Goal: Task Accomplishment & Management: Manage account settings

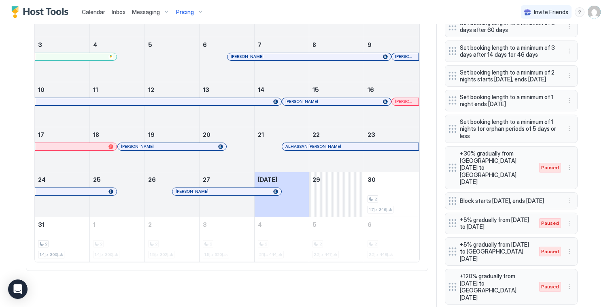
scroll to position [331, 0]
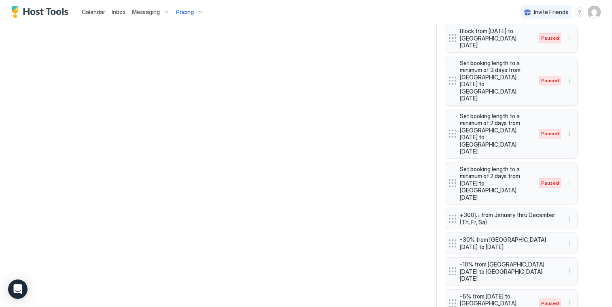
scroll to position [671, 0]
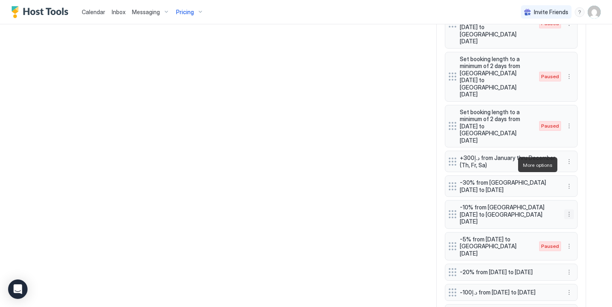
click at [567, 209] on button "More options" at bounding box center [569, 214] width 10 height 10
click at [570, 174] on div "Edit" at bounding box center [574, 176] width 18 height 6
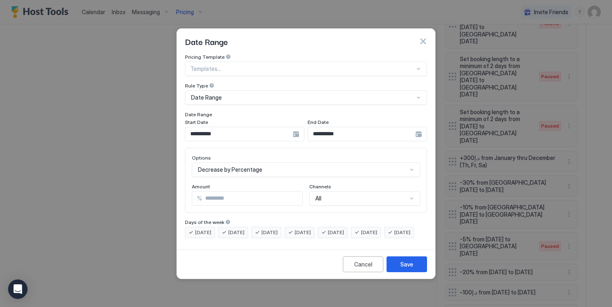
click at [227, 193] on input "**" at bounding box center [252, 198] width 100 height 14
type input "*"
click at [296, 127] on div "**********" at bounding box center [244, 134] width 119 height 15
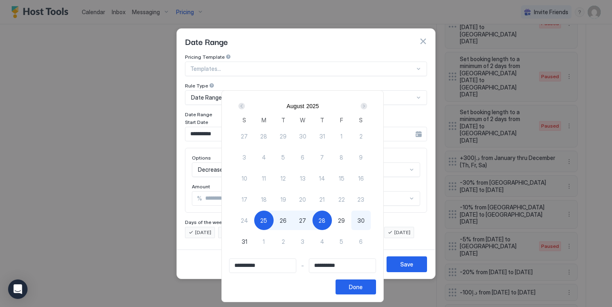
click at [362, 220] on span "30" at bounding box center [360, 220] width 7 height 8
type input "**********"
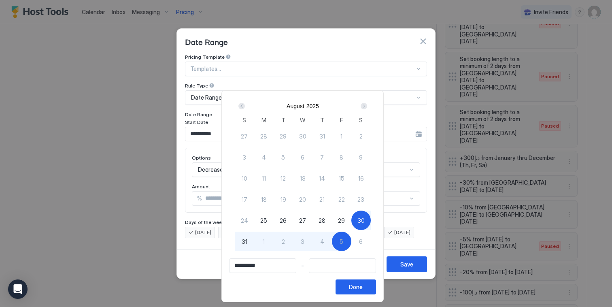
type input "**********"
click at [330, 240] on div "4" at bounding box center [321, 240] width 19 height 19
type input "**********"
click at [363, 287] on div "Done" at bounding box center [356, 286] width 14 height 8
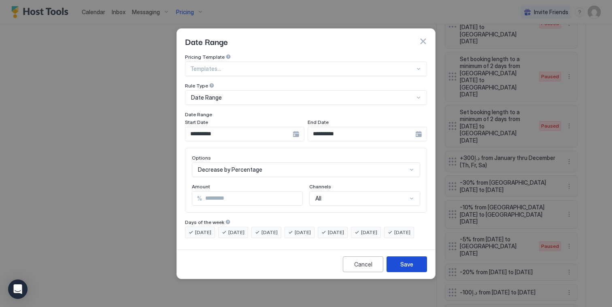
click at [408, 268] on div "Save" at bounding box center [406, 264] width 13 height 8
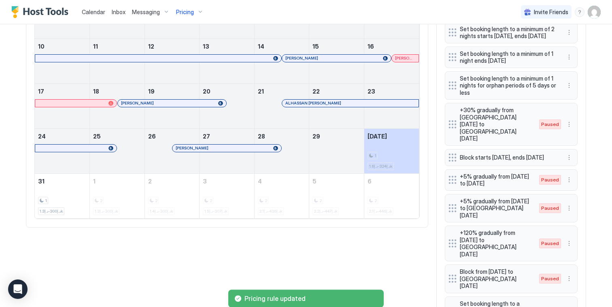
scroll to position [414, 0]
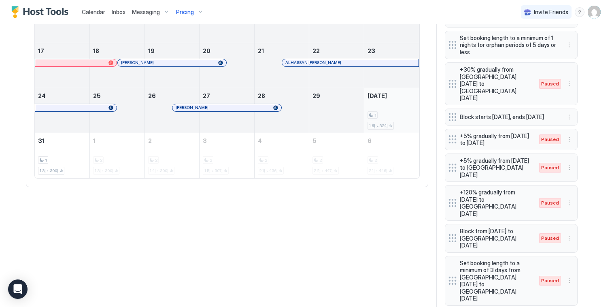
click at [381, 110] on div "1 د.إ324-د.إ1.6k" at bounding box center [391, 110] width 48 height 38
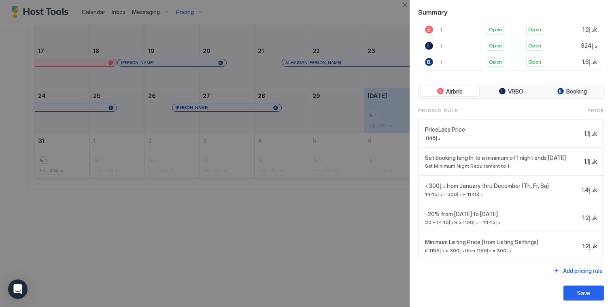
scroll to position [194, 0]
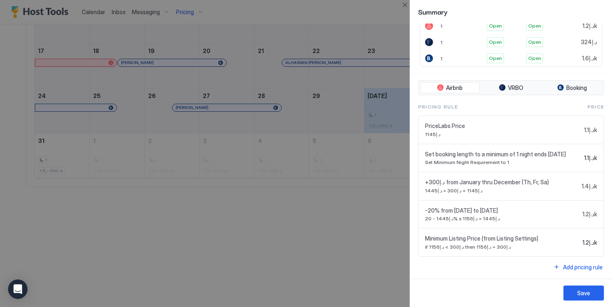
click at [284, 208] on div at bounding box center [306, 153] width 612 height 307
click at [403, 6] on button "Close" at bounding box center [405, 5] width 10 height 10
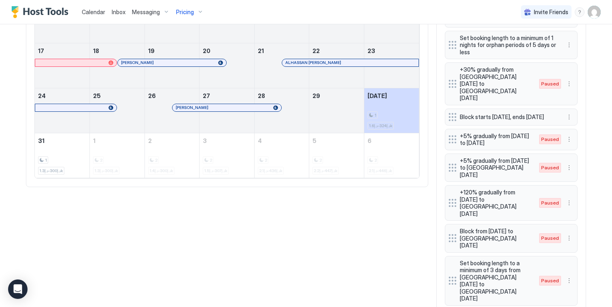
click at [286, 120] on div at bounding box center [282, 115] width 55 height 23
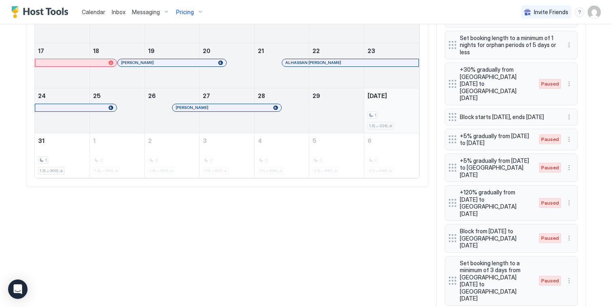
click at [406, 119] on div "1" at bounding box center [391, 115] width 48 height 8
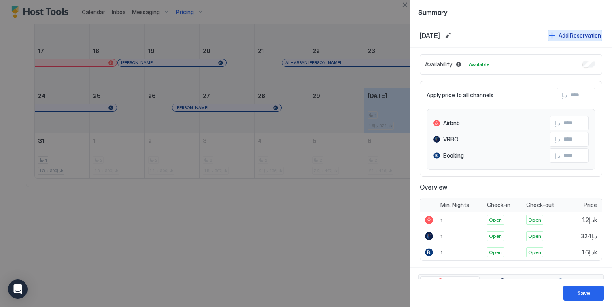
click at [561, 36] on div "Add Reservation" at bounding box center [580, 35] width 42 height 8
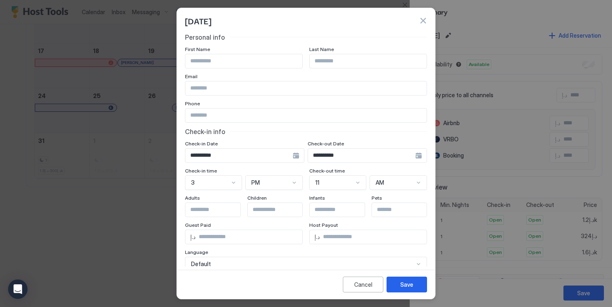
click at [293, 156] on div "**********" at bounding box center [244, 155] width 119 height 15
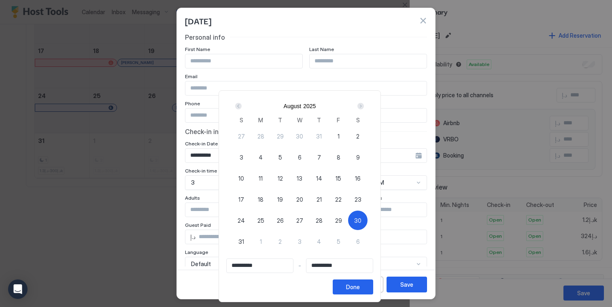
click at [321, 215] on div "28" at bounding box center [318, 219] width 19 height 19
type input "**********"
click at [348, 285] on button "Done" at bounding box center [353, 286] width 40 height 15
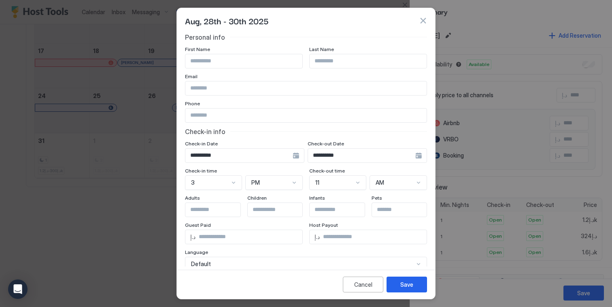
click at [228, 58] on input "Input Field" at bounding box center [243, 61] width 117 height 14
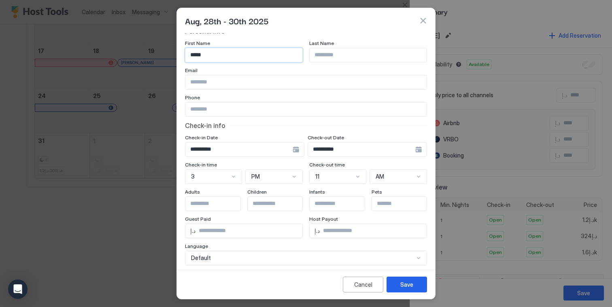
scroll to position [66, 0]
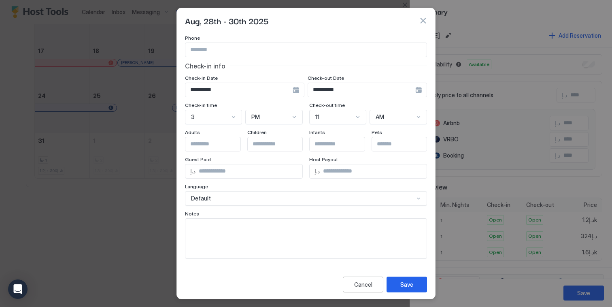
type input "*****"
click at [221, 241] on textarea "Input Field" at bounding box center [305, 239] width 241 height 40
type textarea "********"
click at [411, 276] on button "Save" at bounding box center [407, 284] width 40 height 16
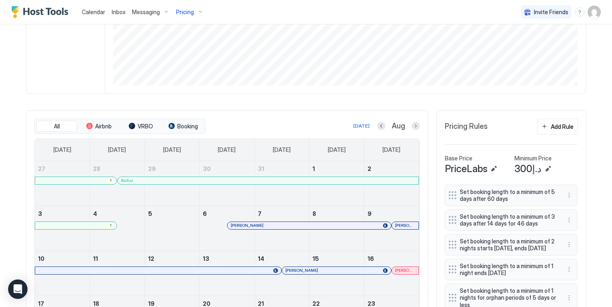
scroll to position [0, 0]
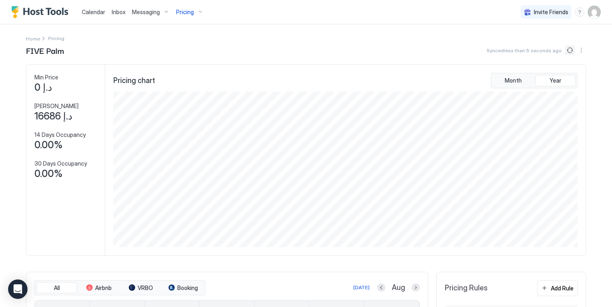
click at [565, 50] on button "Sync prices" at bounding box center [570, 50] width 10 height 10
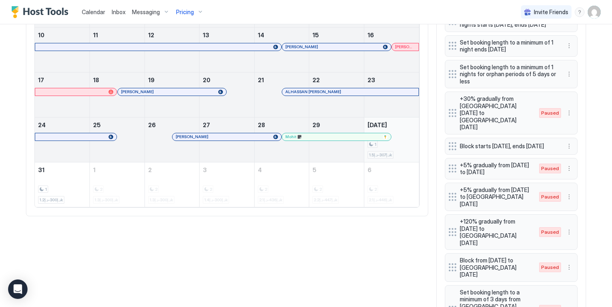
scroll to position [440, 0]
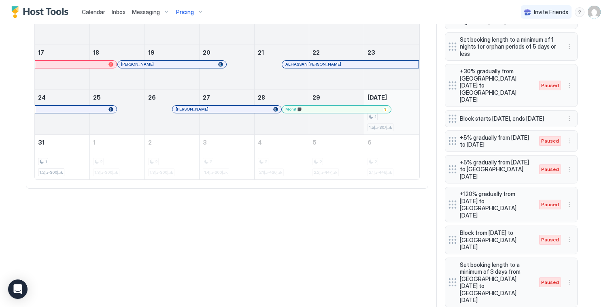
click at [404, 113] on div "1 د.إ307-د.إ1.5k" at bounding box center [391, 112] width 48 height 38
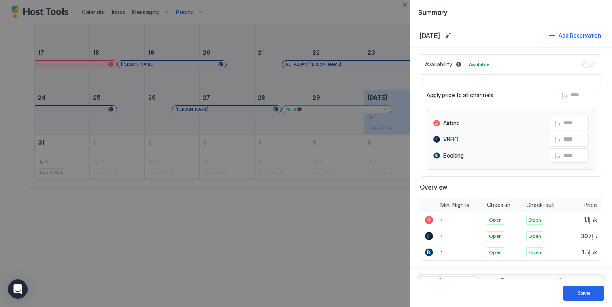
scroll to position [412, 0]
click at [368, 230] on div at bounding box center [306, 153] width 612 height 307
click at [403, 7] on button "Close" at bounding box center [405, 5] width 10 height 10
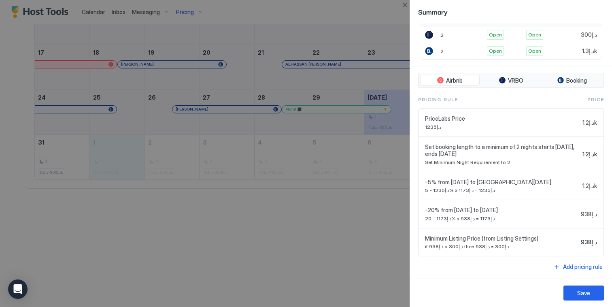
scroll to position [34, 0]
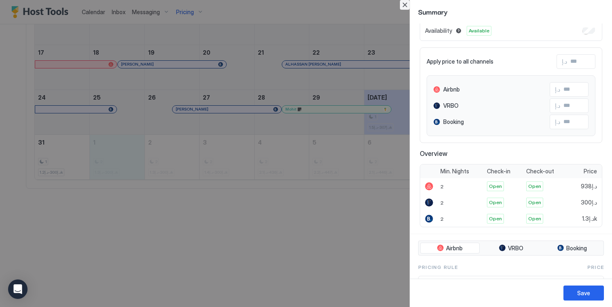
click at [403, 4] on button "Close" at bounding box center [405, 5] width 10 height 10
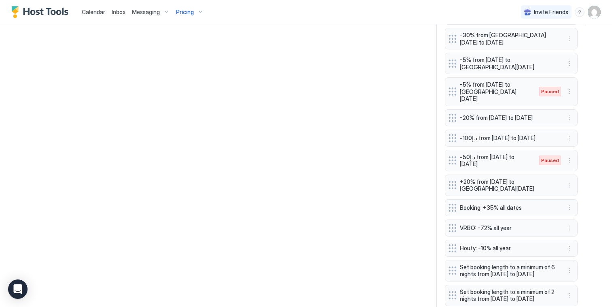
scroll to position [750, 0]
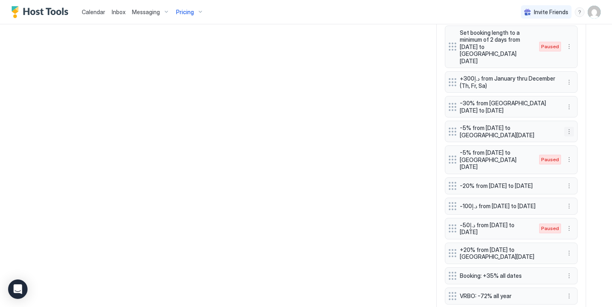
click at [564, 127] on button "More options" at bounding box center [569, 132] width 10 height 10
click at [572, 96] on div "Edit" at bounding box center [574, 96] width 18 height 6
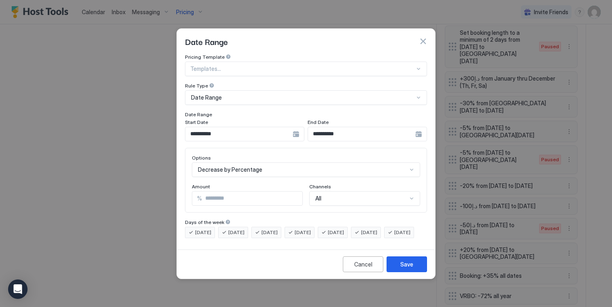
click at [293, 127] on div "**********" at bounding box center [244, 134] width 119 height 15
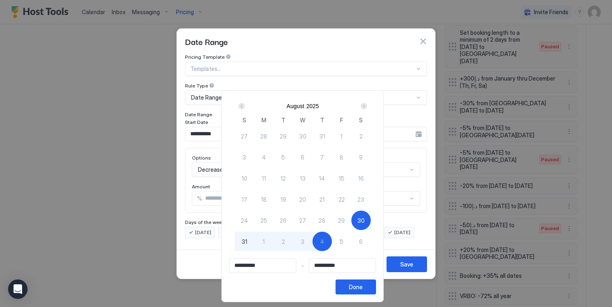
click at [246, 243] on span "31" at bounding box center [245, 241] width 6 height 8
type input "**********"
click at [358, 288] on div "Done" at bounding box center [356, 286] width 14 height 8
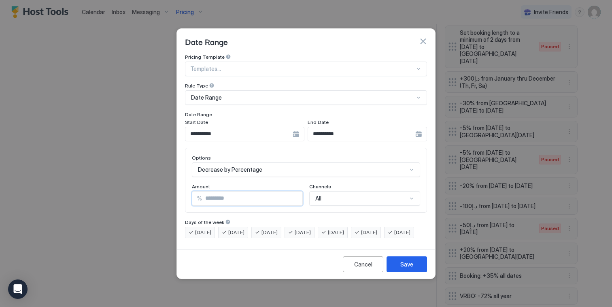
drag, startPoint x: 228, startPoint y: 188, endPoint x: 151, endPoint y: 179, distance: 77.8
click at [149, 178] on div "**********" at bounding box center [306, 153] width 612 height 307
type input "**"
click at [401, 268] on div "Save" at bounding box center [406, 264] width 13 height 8
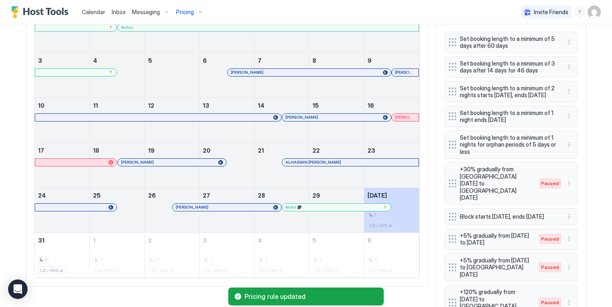
scroll to position [0, 0]
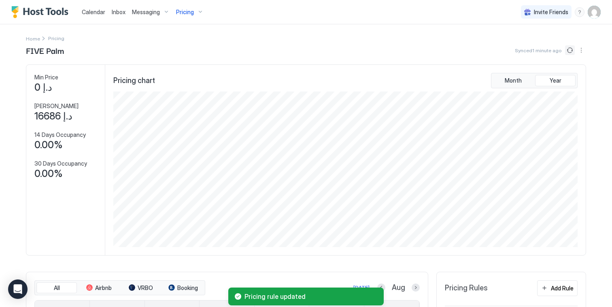
click at [565, 47] on button "Sync prices" at bounding box center [570, 50] width 10 height 10
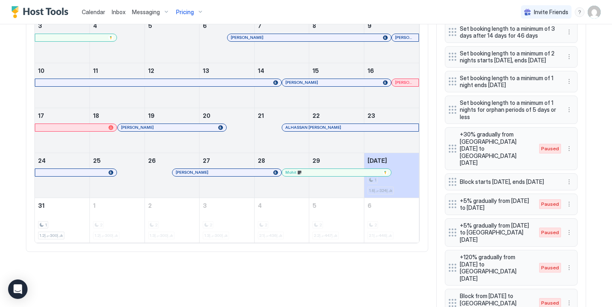
scroll to position [356, 0]
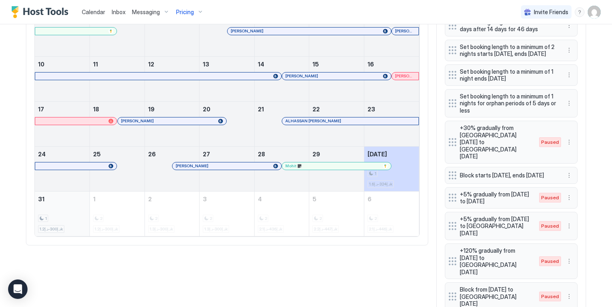
click at [79, 222] on div "1" at bounding box center [62, 219] width 48 height 8
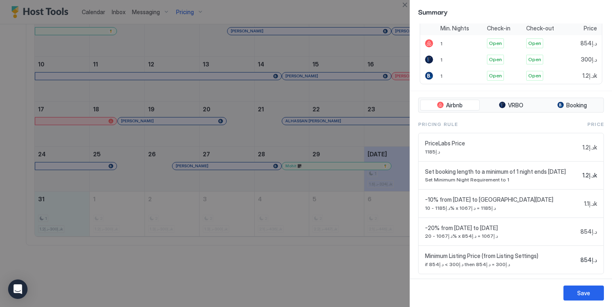
scroll to position [194, 0]
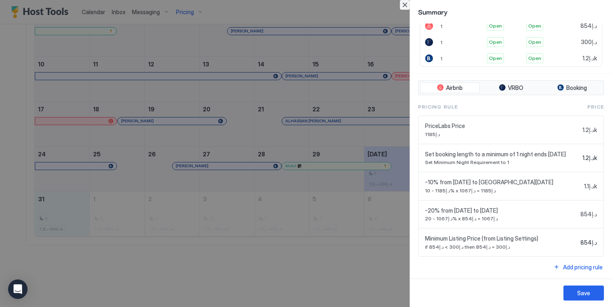
click at [403, 4] on button "Close" at bounding box center [405, 5] width 10 height 10
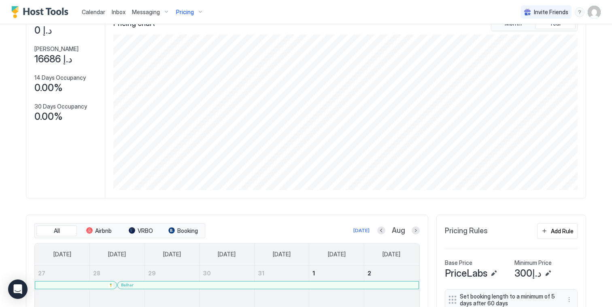
scroll to position [0, 0]
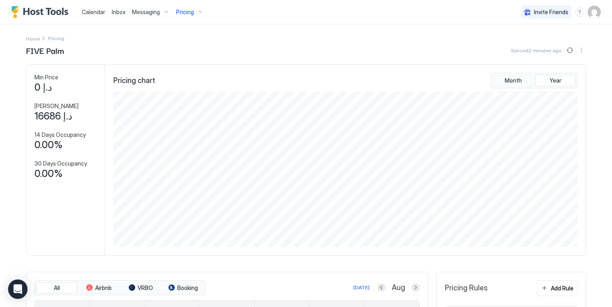
click at [572, 51] on div at bounding box center [575, 50] width 21 height 10
click at [565, 51] on button "Sync prices" at bounding box center [570, 50] width 10 height 10
click at [316, 49] on div "FIVE Palm Synced 15 minutes ago" at bounding box center [306, 50] width 560 height 12
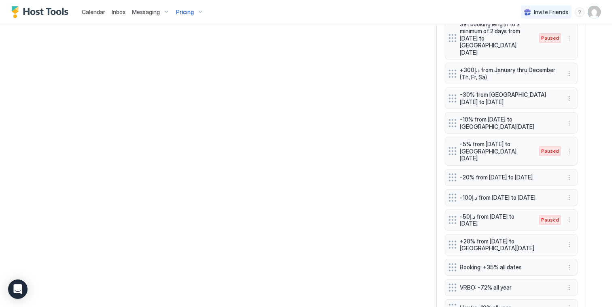
scroll to position [743, 0]
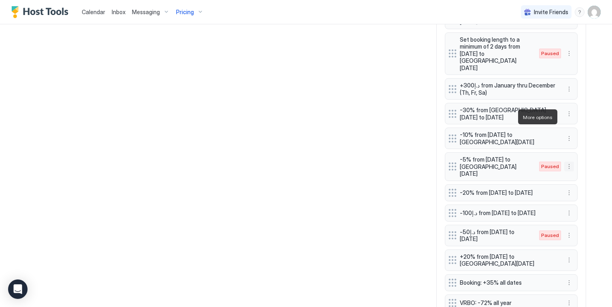
click at [567, 161] on button "More options" at bounding box center [569, 166] width 10 height 10
click at [572, 129] on div "Edit" at bounding box center [574, 128] width 18 height 6
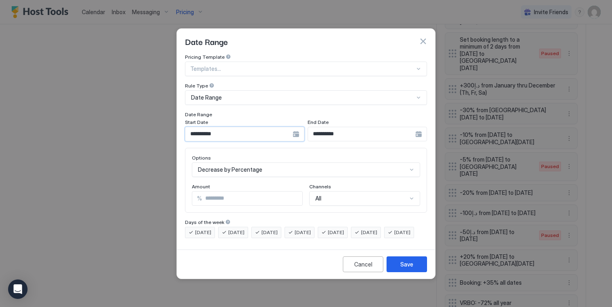
click at [270, 128] on input "**********" at bounding box center [238, 134] width 107 height 14
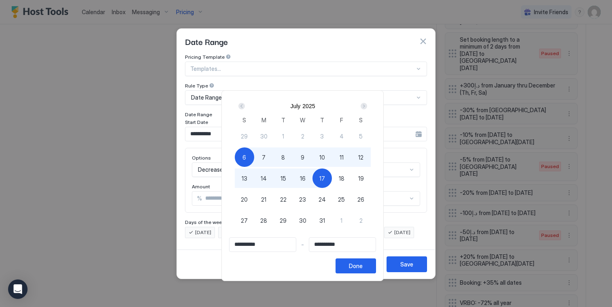
click at [365, 108] on div "Next" at bounding box center [364, 106] width 6 height 6
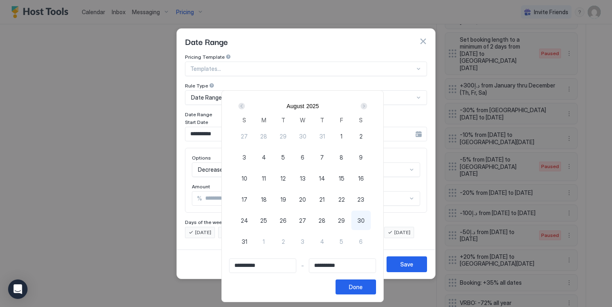
click at [365, 108] on div "Next" at bounding box center [364, 106] width 6 height 6
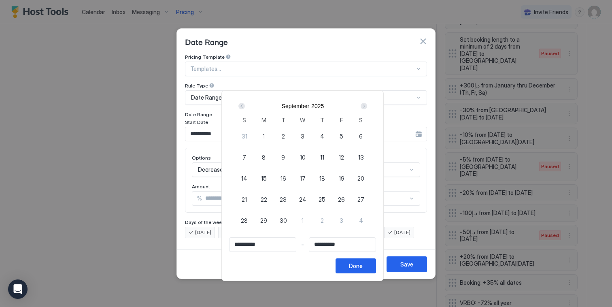
click at [243, 103] on div "Prev" at bounding box center [241, 106] width 6 height 6
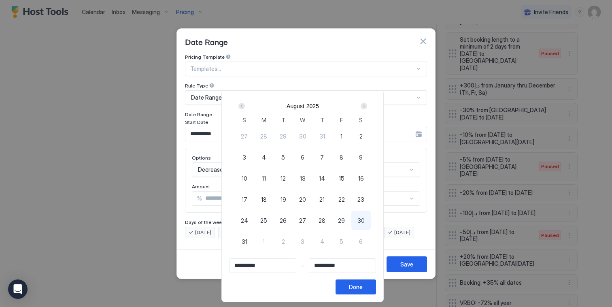
click at [362, 217] on span "30" at bounding box center [360, 220] width 7 height 8
type input "**********"
click at [247, 240] on span "31" at bounding box center [245, 241] width 6 height 8
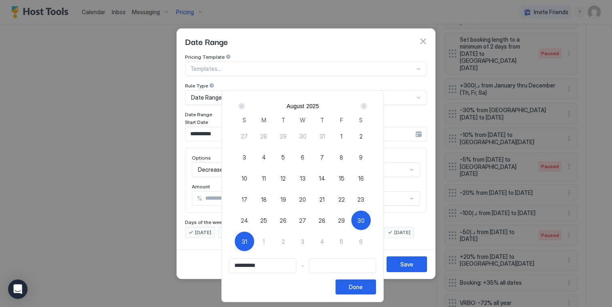
type input "**********"
click at [352, 291] on button "Done" at bounding box center [356, 286] width 40 height 15
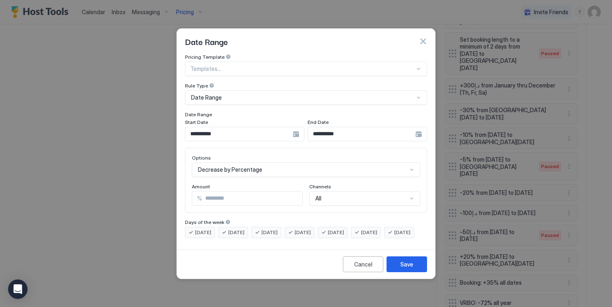
click at [403, 268] on div "Save" at bounding box center [406, 264] width 13 height 8
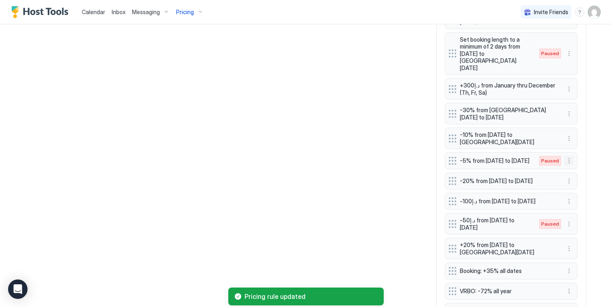
click at [567, 156] on button "More options" at bounding box center [569, 161] width 10 height 10
click at [579, 138] on span "Enable" at bounding box center [582, 141] width 16 height 6
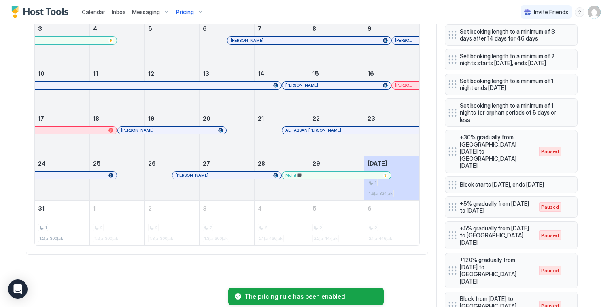
scroll to position [338, 0]
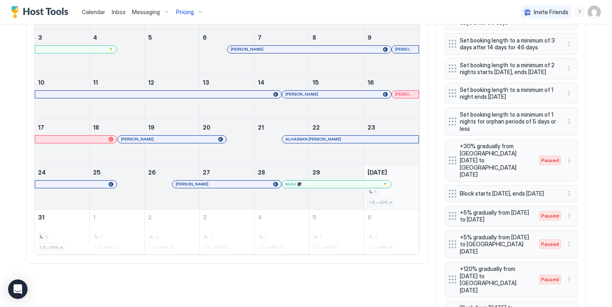
click at [399, 185] on div "1 د.إ324-د.إ1.6k" at bounding box center [391, 187] width 48 height 38
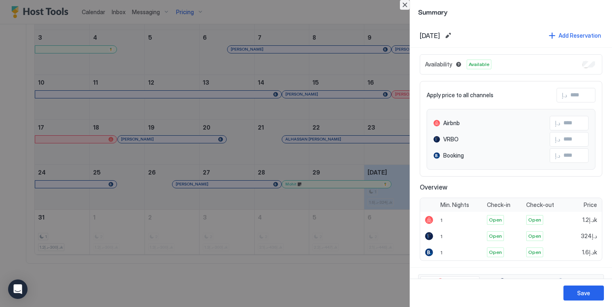
click at [405, 2] on button "Close" at bounding box center [405, 5] width 10 height 10
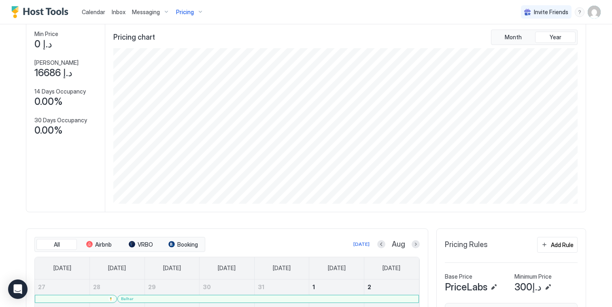
scroll to position [0, 0]
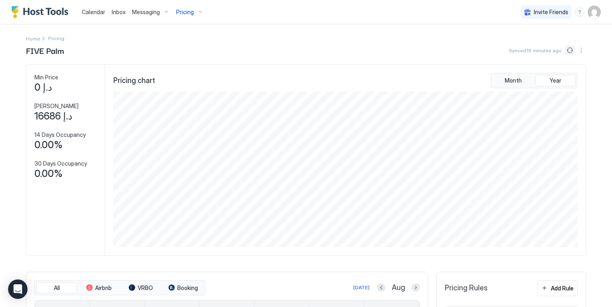
click at [566, 51] on button "Sync prices" at bounding box center [570, 50] width 10 height 10
click at [571, 51] on button "Sync prices" at bounding box center [570, 50] width 10 height 10
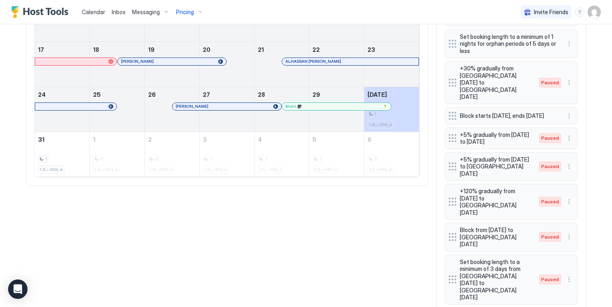
scroll to position [426, 0]
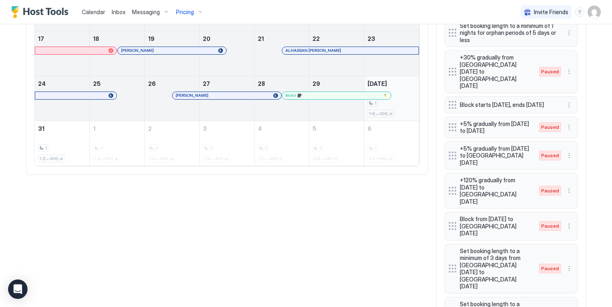
click at [407, 96] on div "1 د.إ324-د.إ1.6k" at bounding box center [391, 98] width 48 height 38
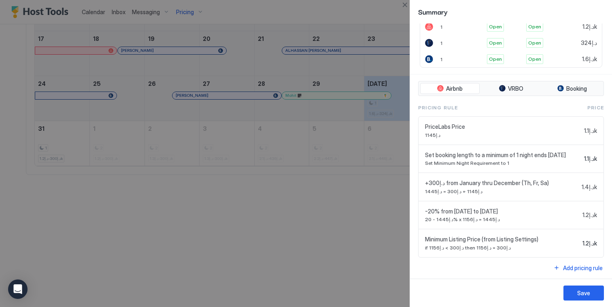
scroll to position [194, 0]
click at [406, 6] on button "Close" at bounding box center [405, 5] width 10 height 10
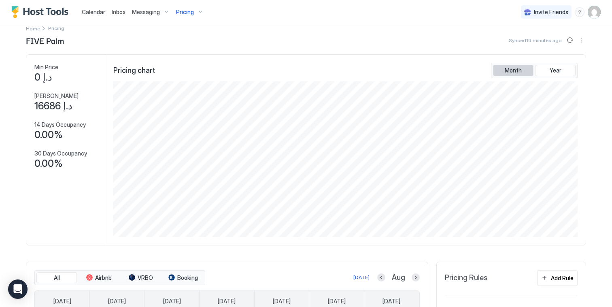
scroll to position [0, 0]
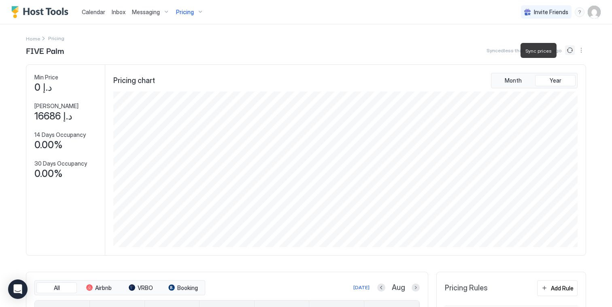
click at [565, 52] on button "Sync prices" at bounding box center [570, 50] width 10 height 10
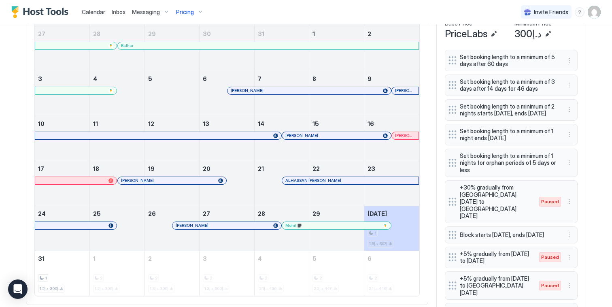
scroll to position [404, 0]
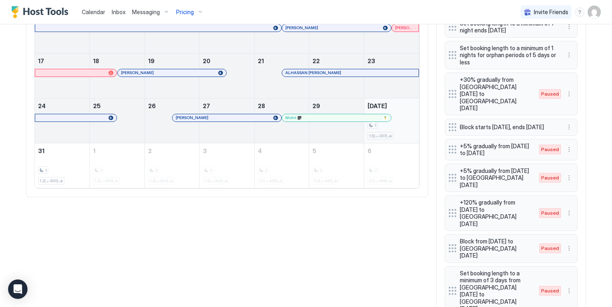
click at [393, 118] on div "1 د.إ307-د.إ1.5k" at bounding box center [391, 121] width 48 height 38
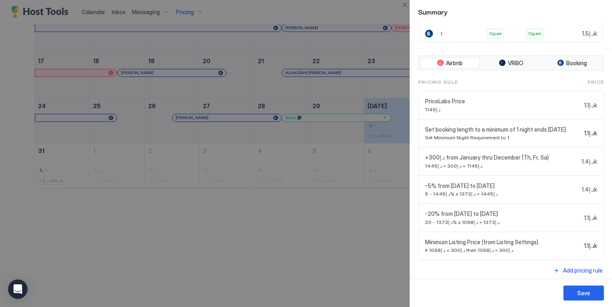
scroll to position [222, 0]
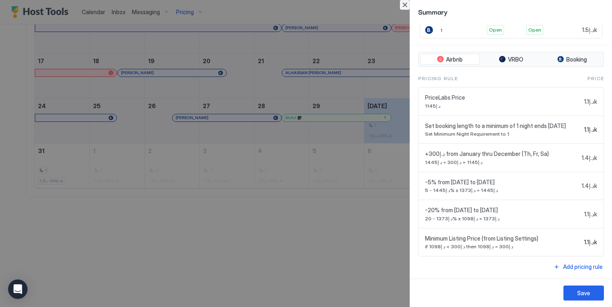
click at [407, 5] on button "Close" at bounding box center [405, 5] width 10 height 10
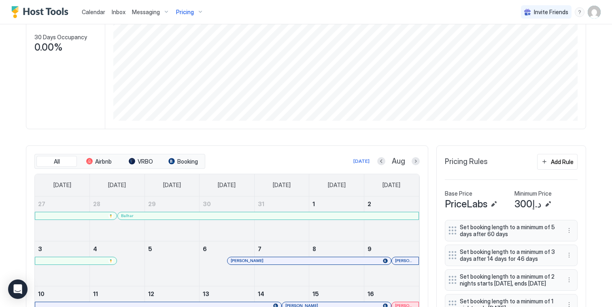
scroll to position [0, 0]
